Goal: Check status: Check status

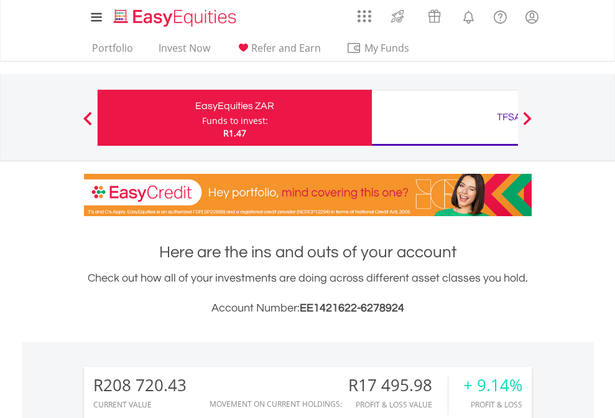
scroll to position [119, 195]
click at [202, 118] on div "Funds to invest:" at bounding box center [235, 120] width 66 height 12
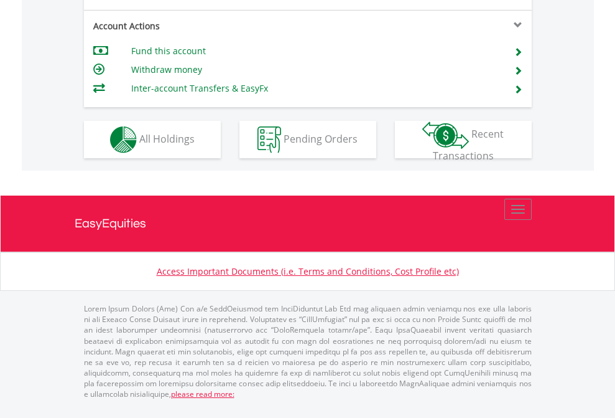
scroll to position [1168, 0]
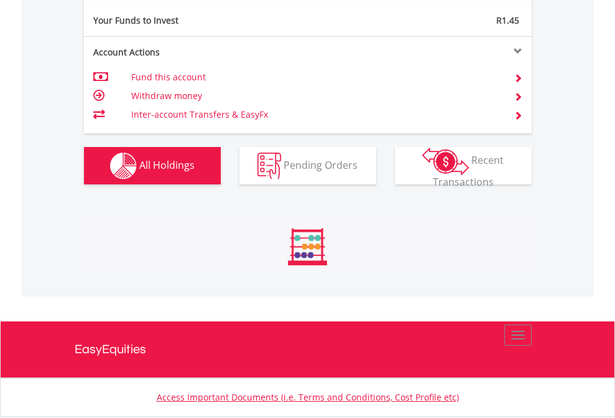
scroll to position [119, 195]
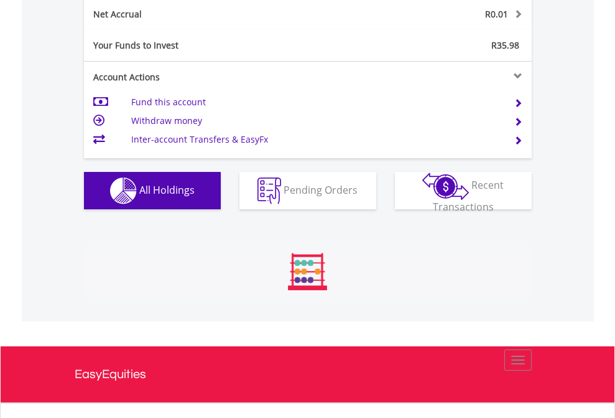
scroll to position [119, 195]
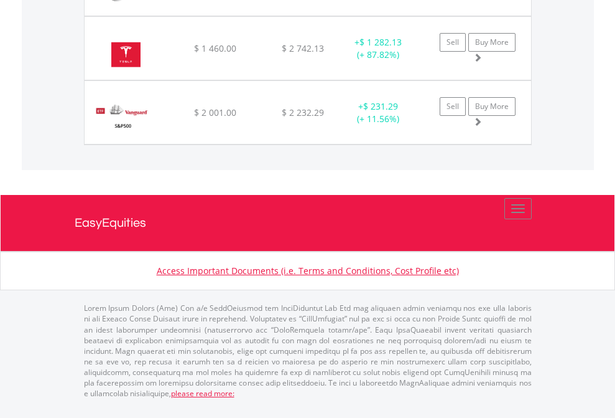
scroll to position [90, 0]
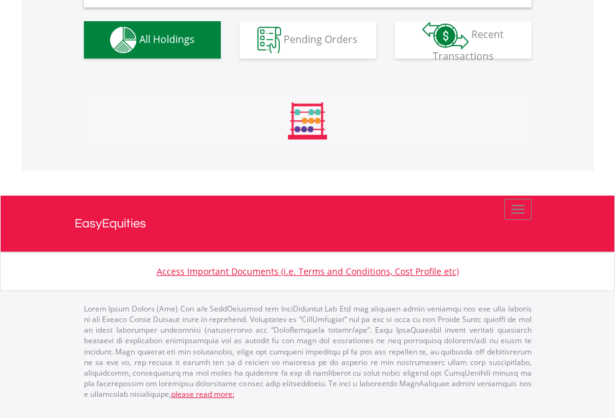
scroll to position [1203, 0]
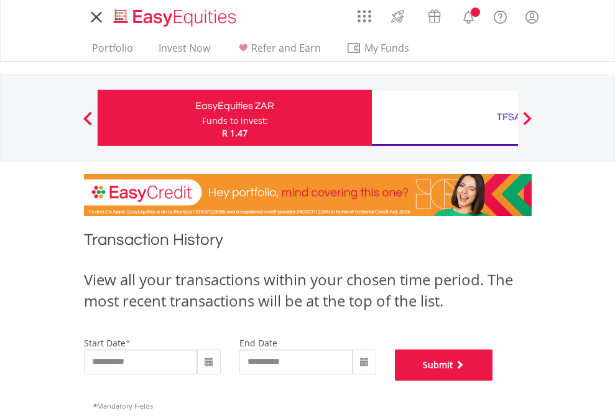
click at [493, 380] on button "Submit" at bounding box center [444, 364] width 98 height 31
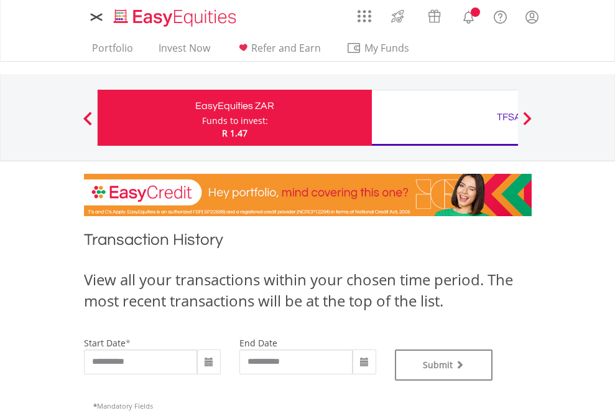
click at [445, 118] on div "TFSA" at bounding box center [509, 116] width 259 height 17
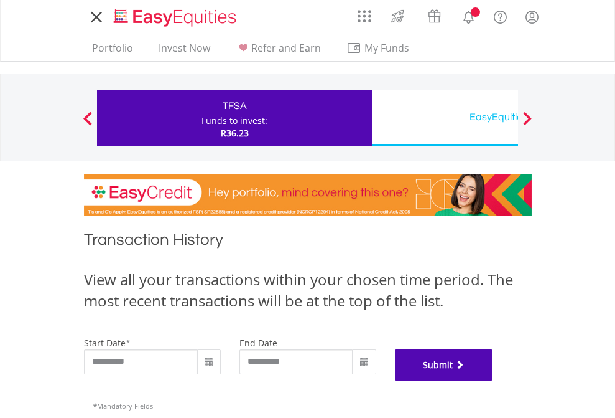
click at [493, 380] on button "Submit" at bounding box center [444, 364] width 98 height 31
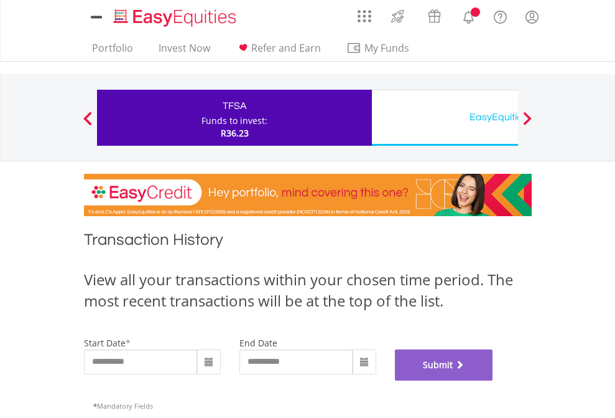
scroll to position [505, 0]
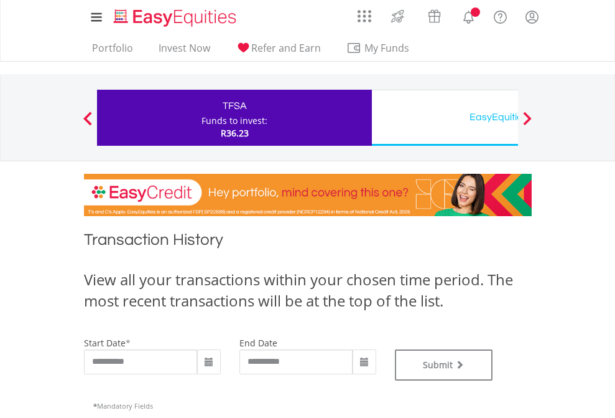
click at [445, 118] on div "EasyEquities USD" at bounding box center [509, 116] width 259 height 17
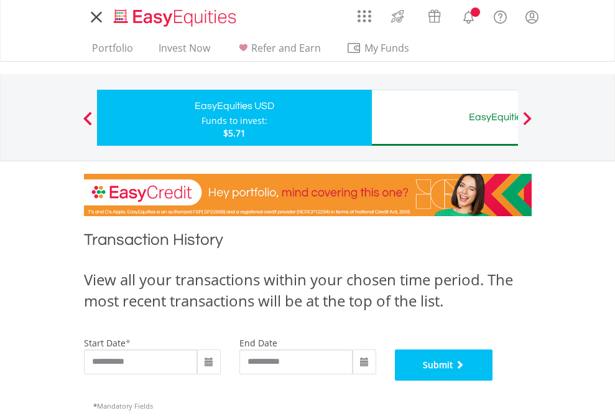
click at [493, 380] on button "Submit" at bounding box center [444, 364] width 98 height 31
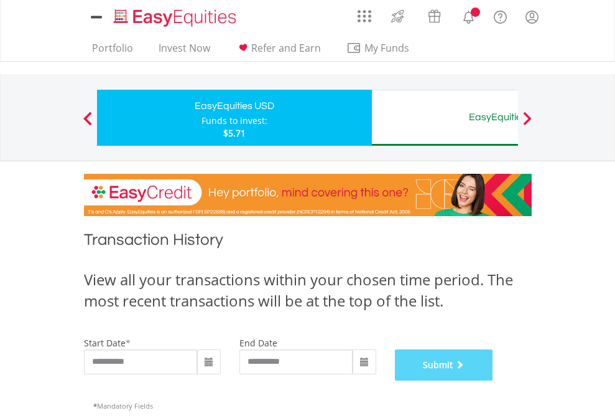
scroll to position [505, 0]
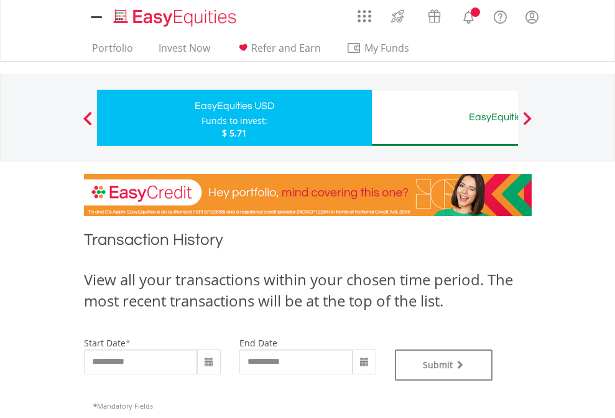
click at [445, 118] on div "EasyEquities AUD" at bounding box center [509, 116] width 259 height 17
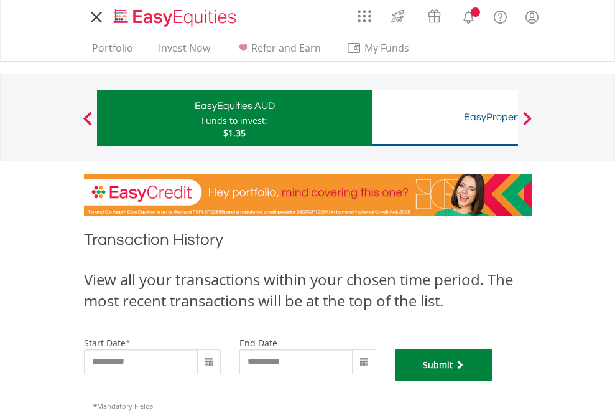
click at [493, 380] on button "Submit" at bounding box center [444, 364] width 98 height 31
